Goal: Task Accomplishment & Management: Use online tool/utility

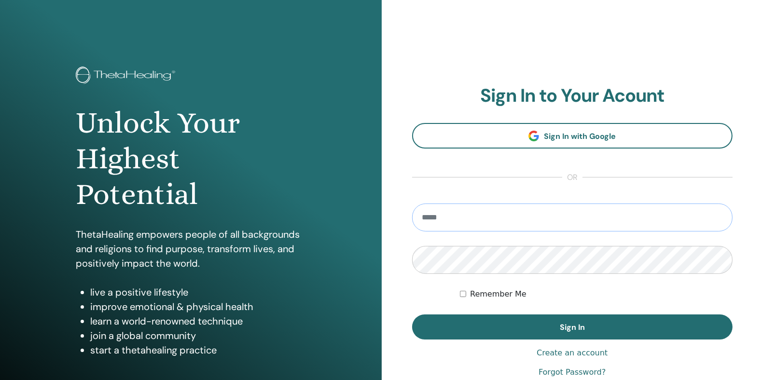
type input "**********"
click at [491, 293] on label "Remember Me" at bounding box center [498, 295] width 56 height 12
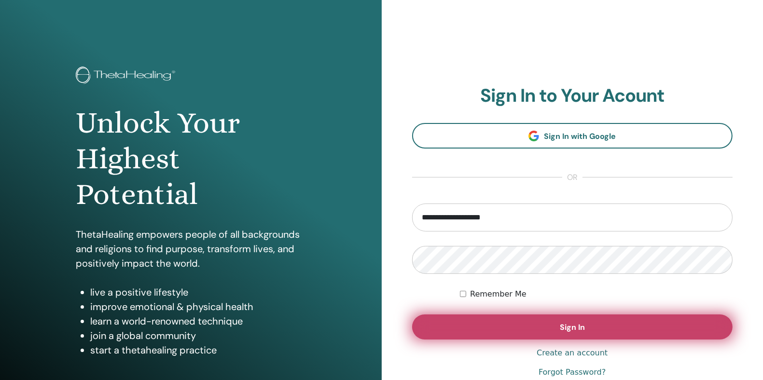
click at [511, 333] on button "Sign In" at bounding box center [572, 327] width 321 height 25
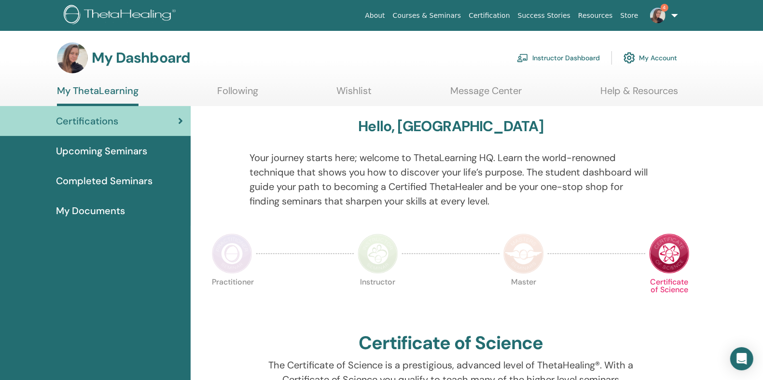
click at [99, 180] on span "Completed Seminars" at bounding box center [104, 181] width 96 height 14
click at [140, 179] on span "Completed Seminars" at bounding box center [104, 181] width 96 height 14
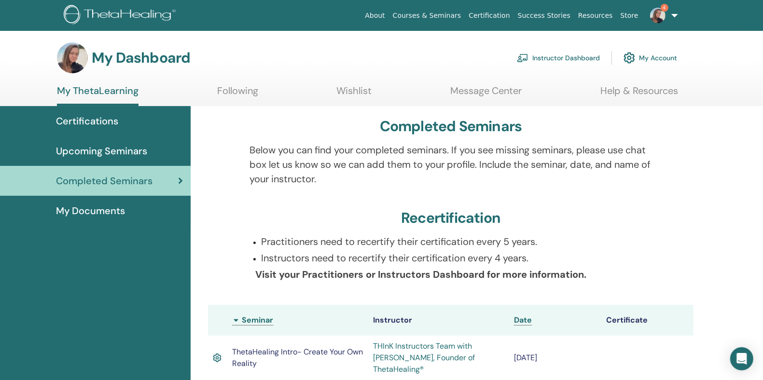
click at [578, 54] on link "Instructor Dashboard" at bounding box center [558, 57] width 83 height 21
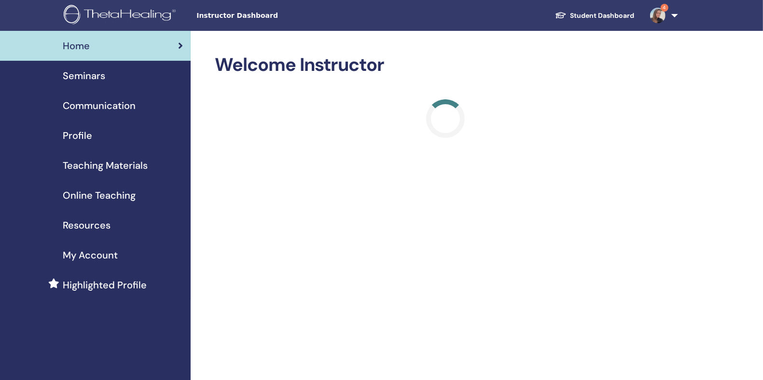
click at [106, 167] on span "Teaching Materials" at bounding box center [105, 165] width 85 height 14
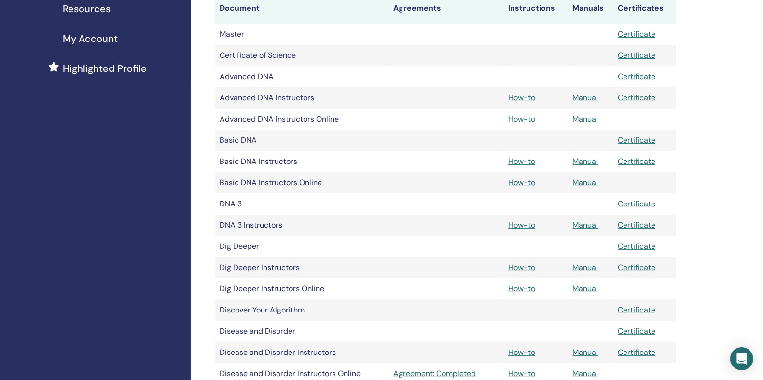
scroll to position [221, 0]
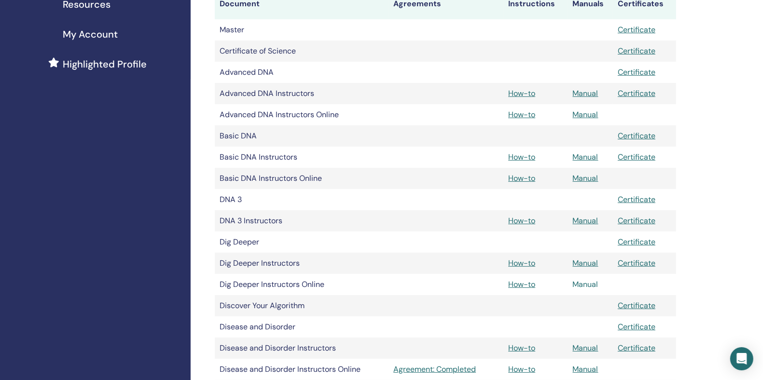
click at [589, 285] on link "Manual" at bounding box center [586, 284] width 26 height 10
